Goal: Book appointment/travel/reservation

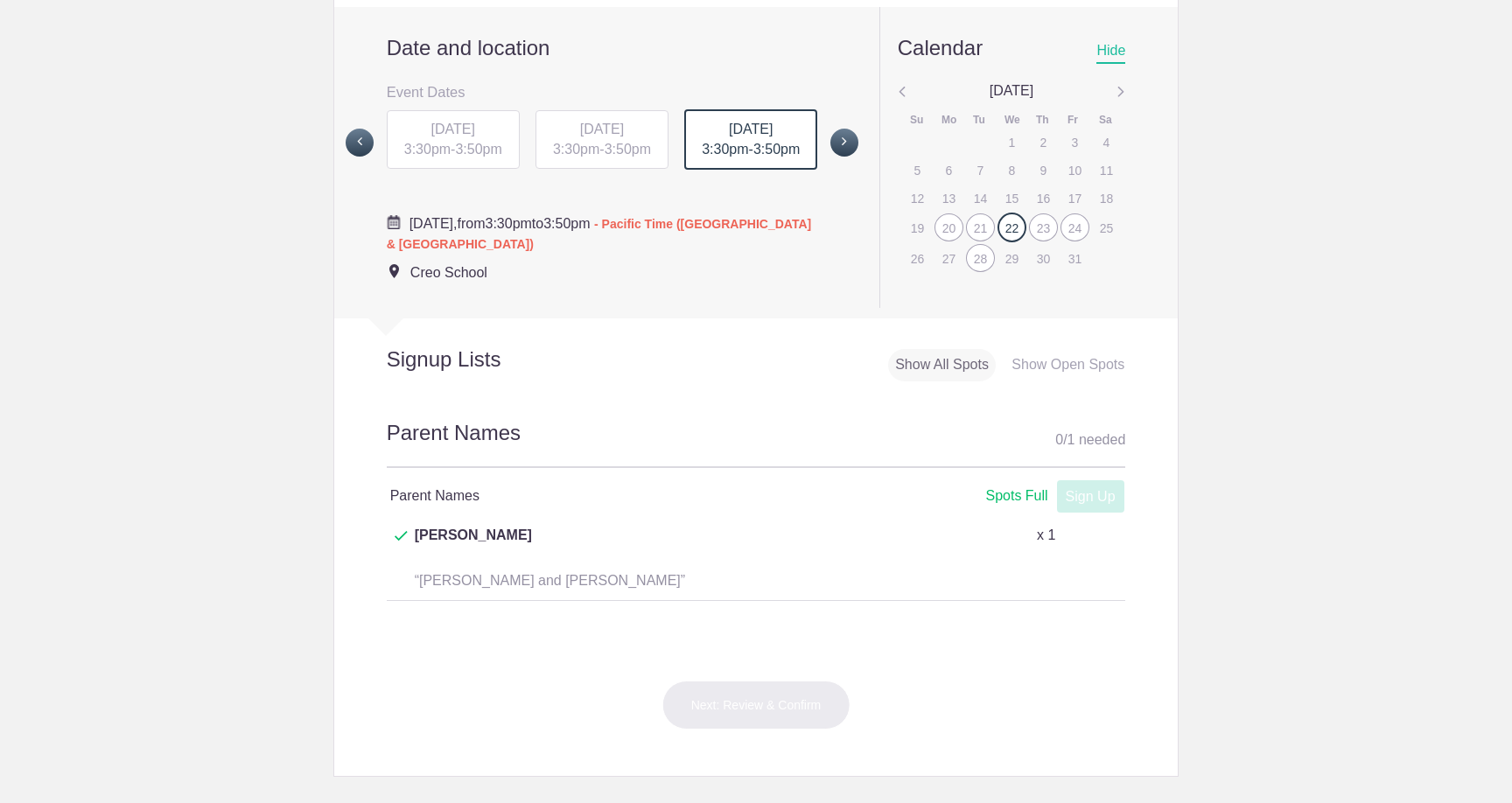
scroll to position [707, 0]
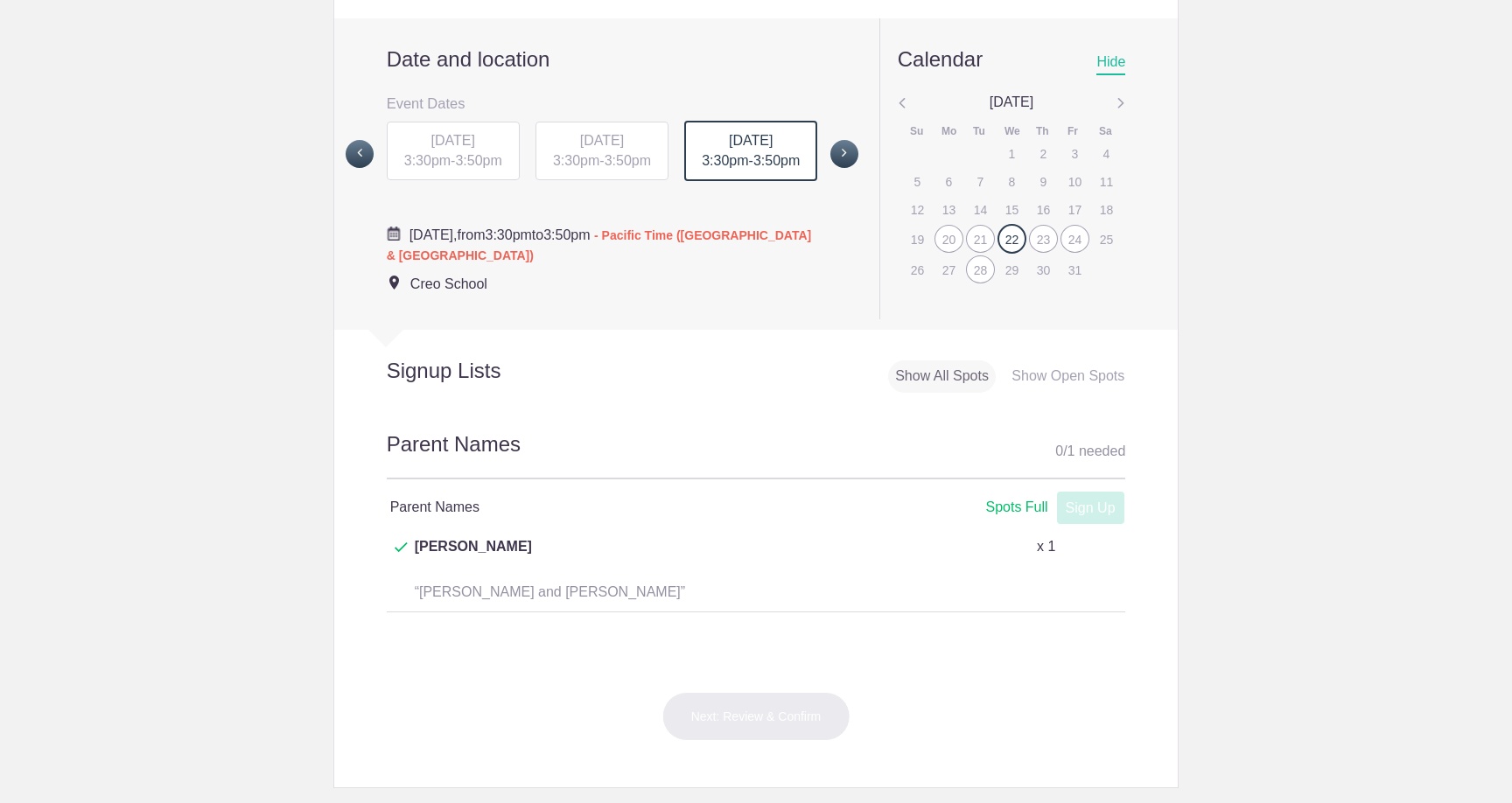
click at [1071, 225] on div "24" at bounding box center [1075, 239] width 29 height 28
click at [848, 140] on span at bounding box center [844, 154] width 28 height 28
click at [748, 132] on span "[DATE]" at bounding box center [750, 139] width 43 height 15
click at [744, 152] on span "3:30pm" at bounding box center [725, 159] width 46 height 15
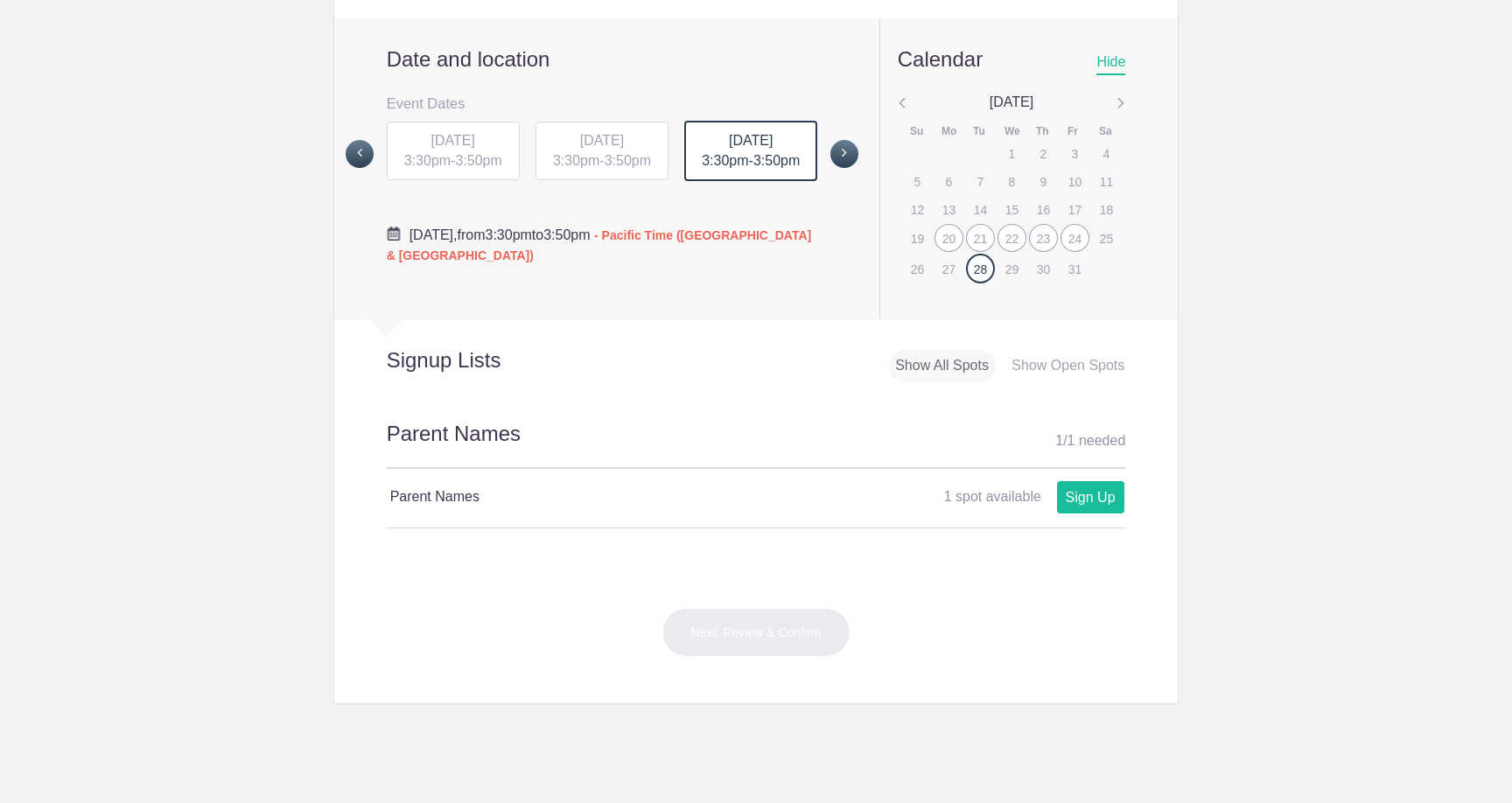
click at [1099, 481] on link "Sign Up" at bounding box center [1091, 497] width 67 height 33
type input "1"
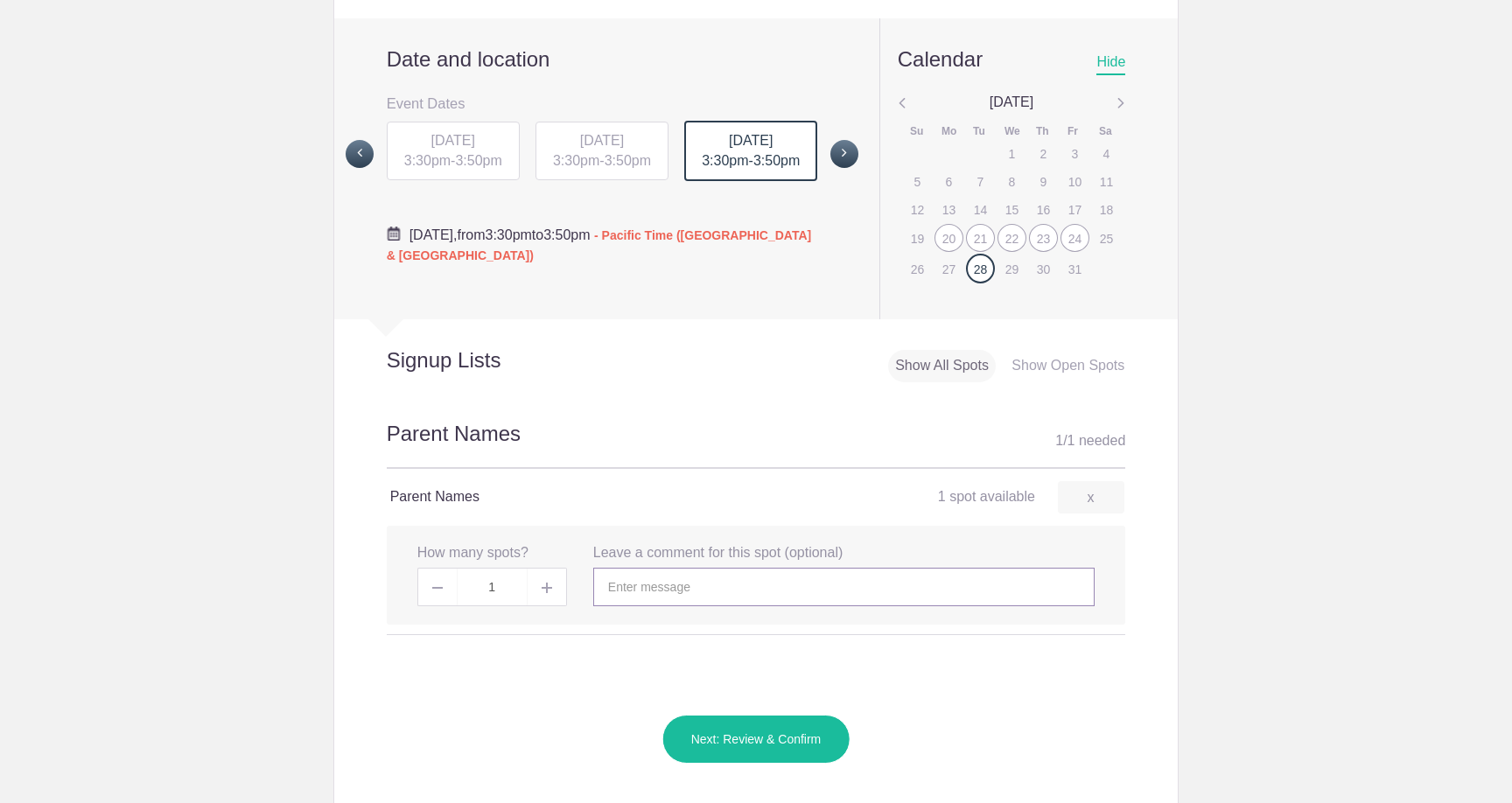
click at [756, 568] on input "text" at bounding box center [843, 587] width 502 height 39
click at [544, 583] on img at bounding box center [547, 588] width 11 height 11
click at [548, 583] on img at bounding box center [547, 588] width 11 height 11
click at [495, 568] on input "1" at bounding box center [492, 587] width 69 height 39
click at [616, 568] on input "text" at bounding box center [843, 587] width 502 height 39
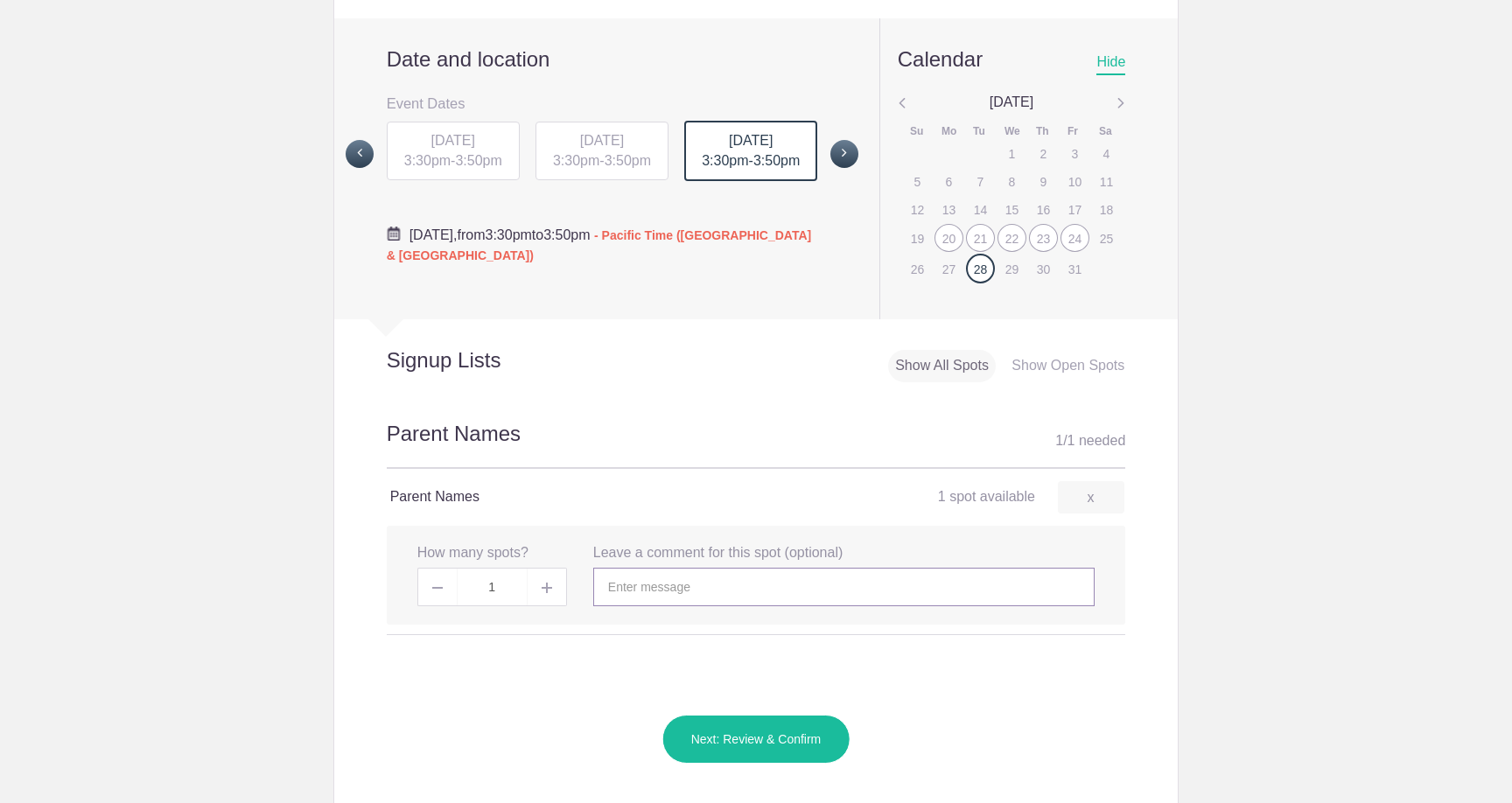
click at [616, 568] on input "text" at bounding box center [843, 587] width 502 height 39
type input "L"
type input "r"
type input "[PERSON_NAME]"
click at [771, 715] on button "Next: Review & Confirm" at bounding box center [756, 738] width 188 height 49
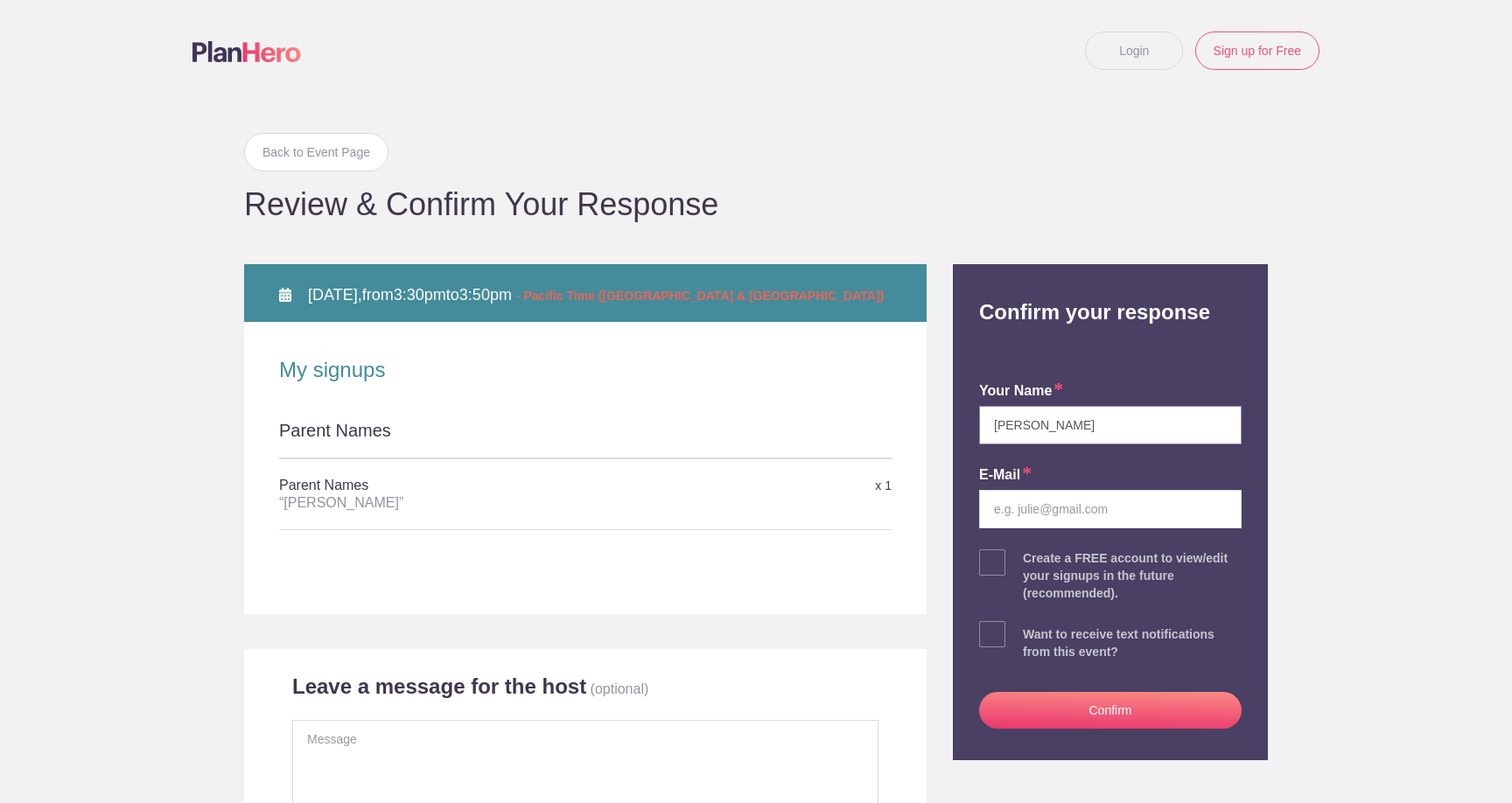
type input "[PERSON_NAME]"
type input "[PERSON_NAME][EMAIL_ADDRESS][PERSON_NAME][DOMAIN_NAME]"
click at [1030, 695] on button "Confirm" at bounding box center [1110, 710] width 263 height 37
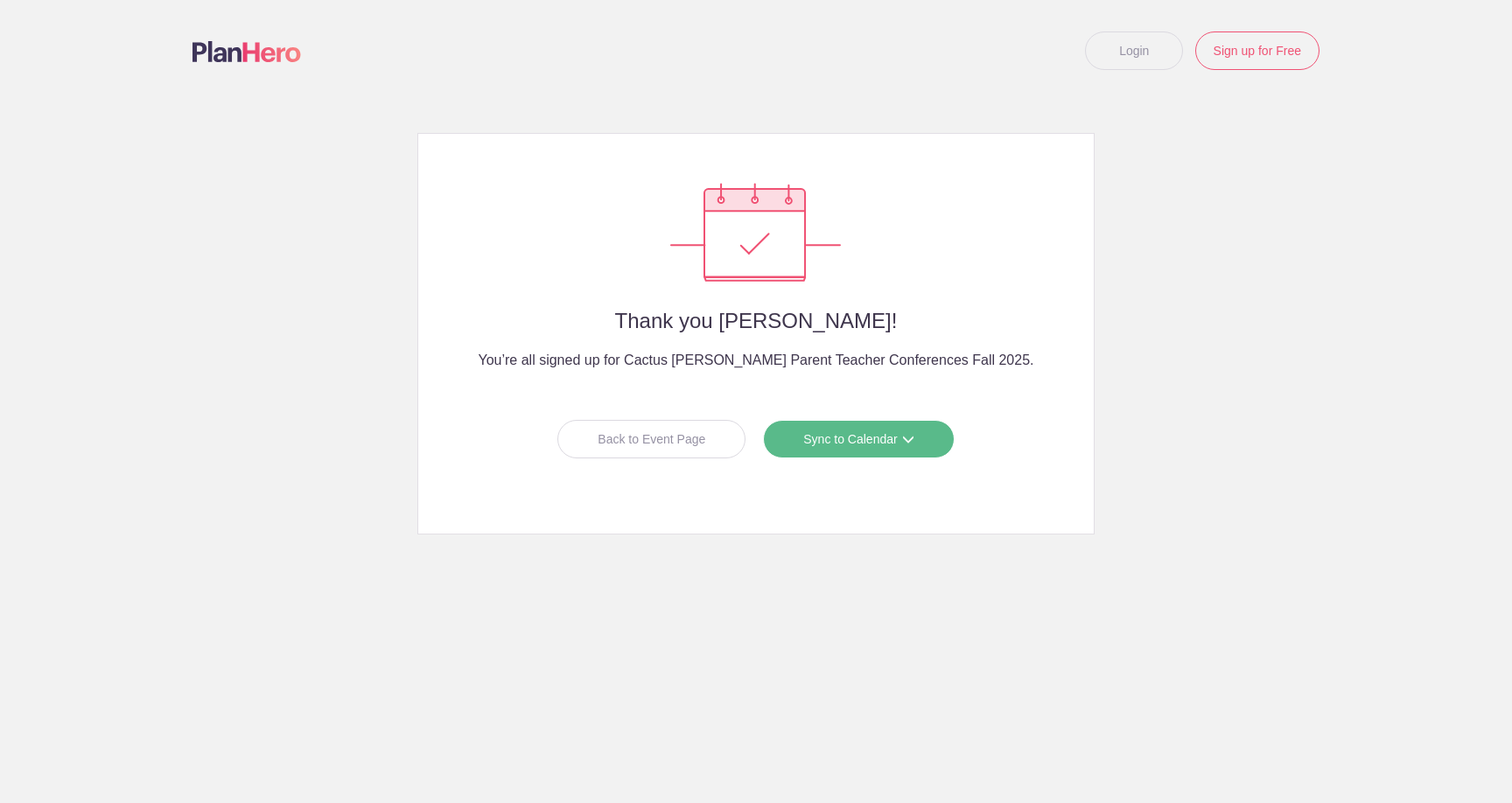
click at [837, 444] on link "Sync to Calendar" at bounding box center [858, 440] width 191 height 39
click at [834, 474] on link "Google Calendar" at bounding box center [852, 477] width 156 height 35
click at [835, 434] on link "Sync to Calendar" at bounding box center [858, 440] width 191 height 39
click at [830, 476] on link "Google Calendar" at bounding box center [852, 477] width 156 height 35
